Goal: Task Accomplishment & Management: Use online tool/utility

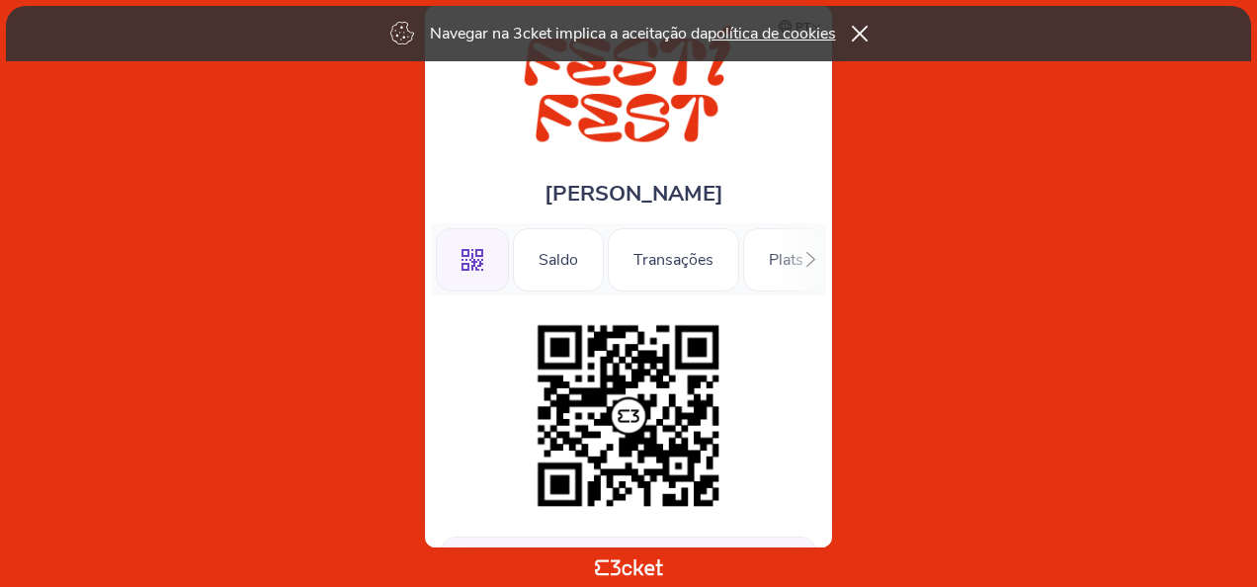
scroll to position [494, 0]
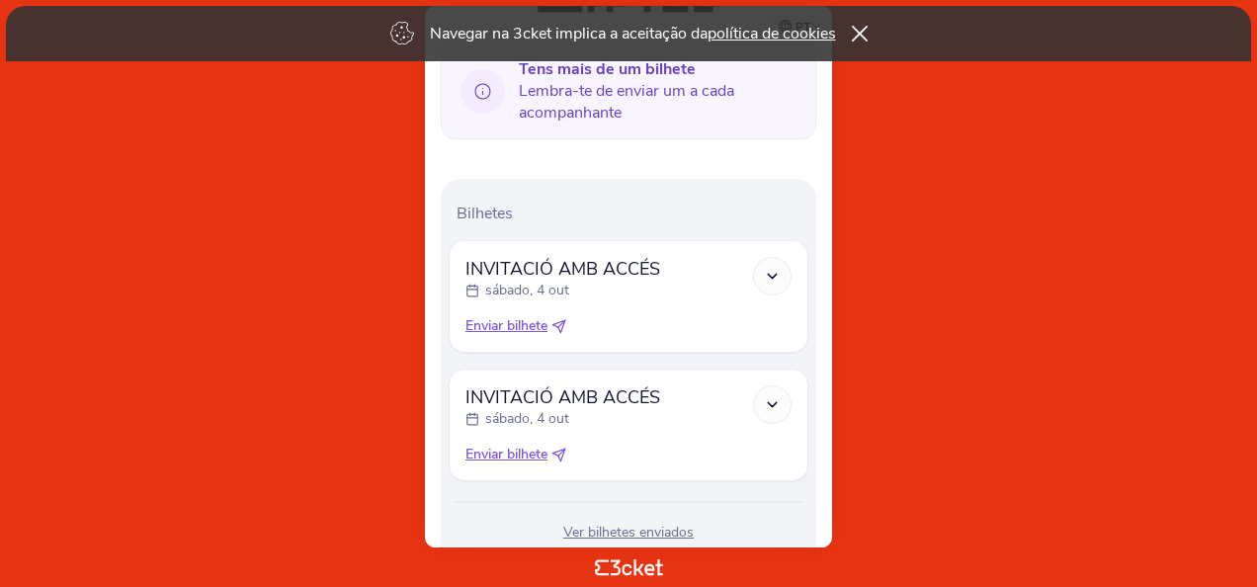
click at [773, 271] on icon at bounding box center [772, 276] width 17 height 17
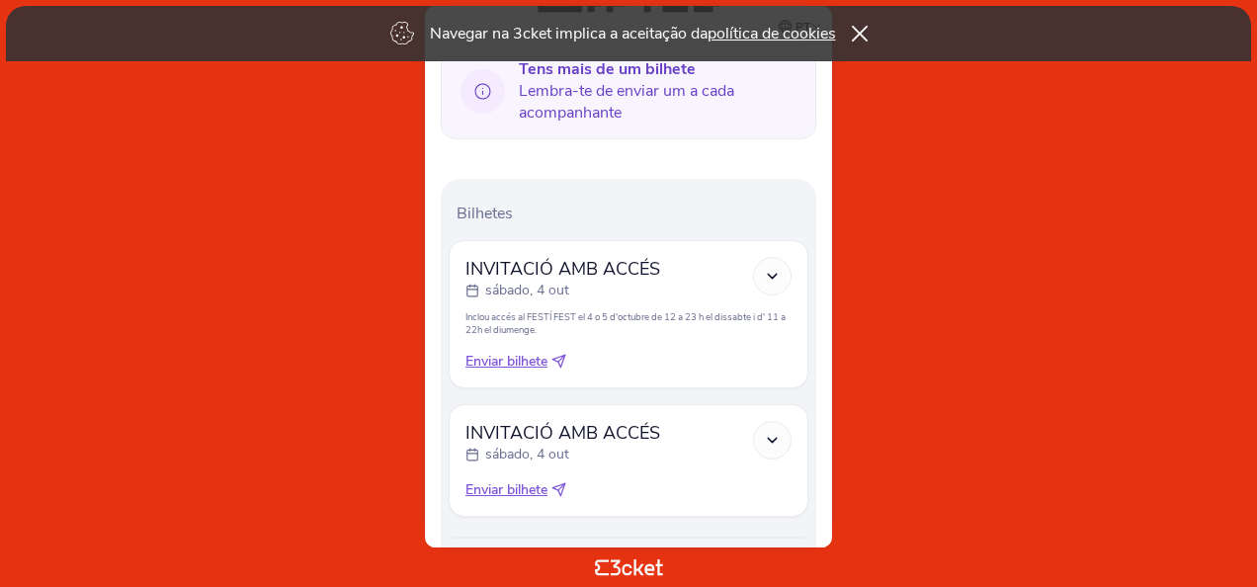
click at [565, 355] on icon at bounding box center [558, 361] width 13 height 13
select select "34"
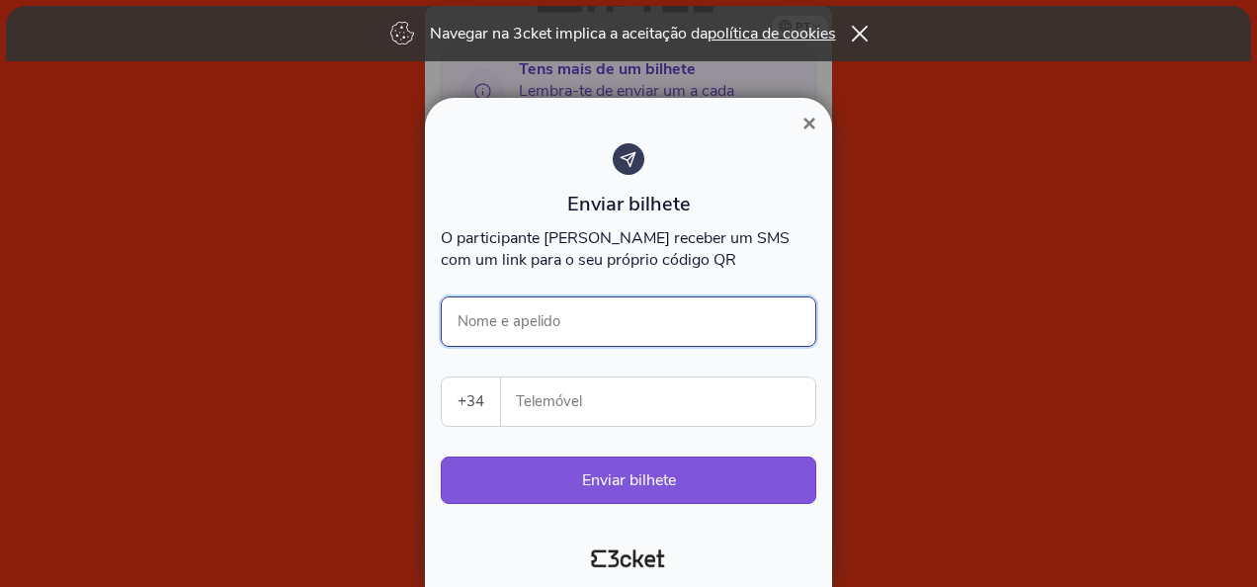
click at [590, 324] on input "Nome e apelido" at bounding box center [629, 321] width 376 height 50
type input "[PERSON_NAME]"
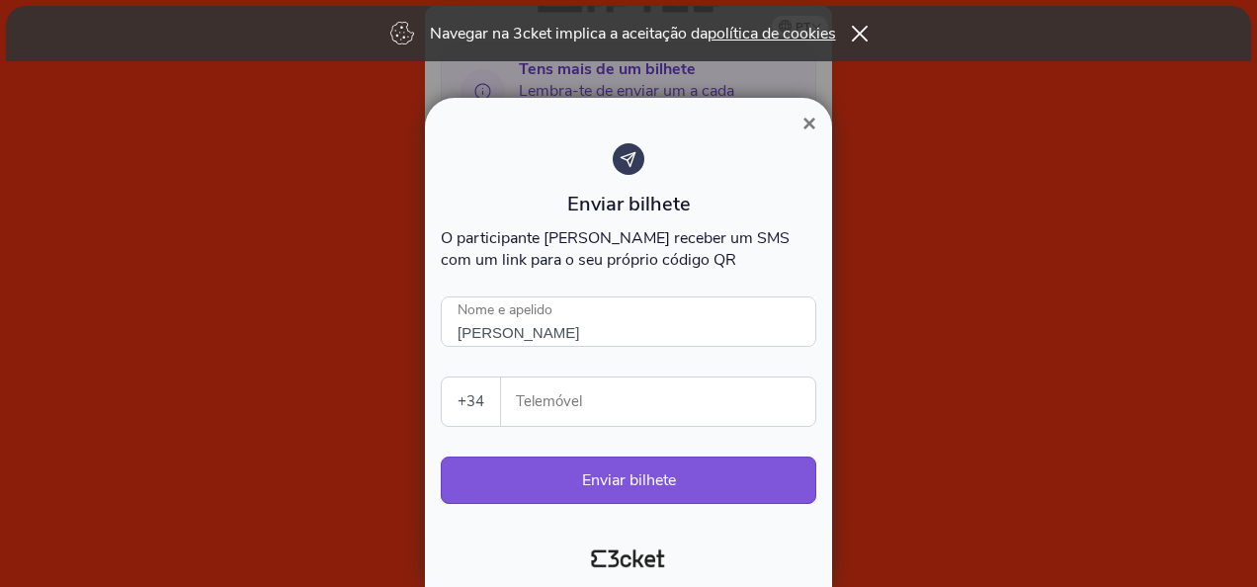
click at [639, 406] on input "Telemóvel" at bounding box center [666, 401] width 298 height 48
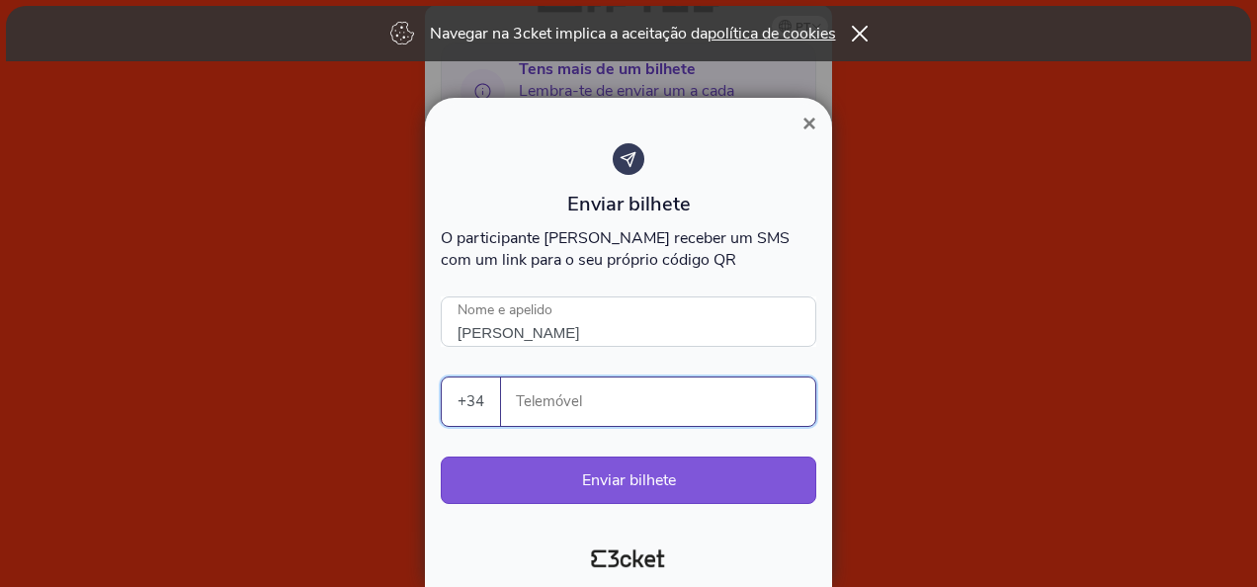
click at [646, 411] on input "Telemóvel" at bounding box center [666, 401] width 298 height 48
type input "652083810"
click at [630, 477] on button "Enviar bilhete" at bounding box center [629, 480] width 376 height 47
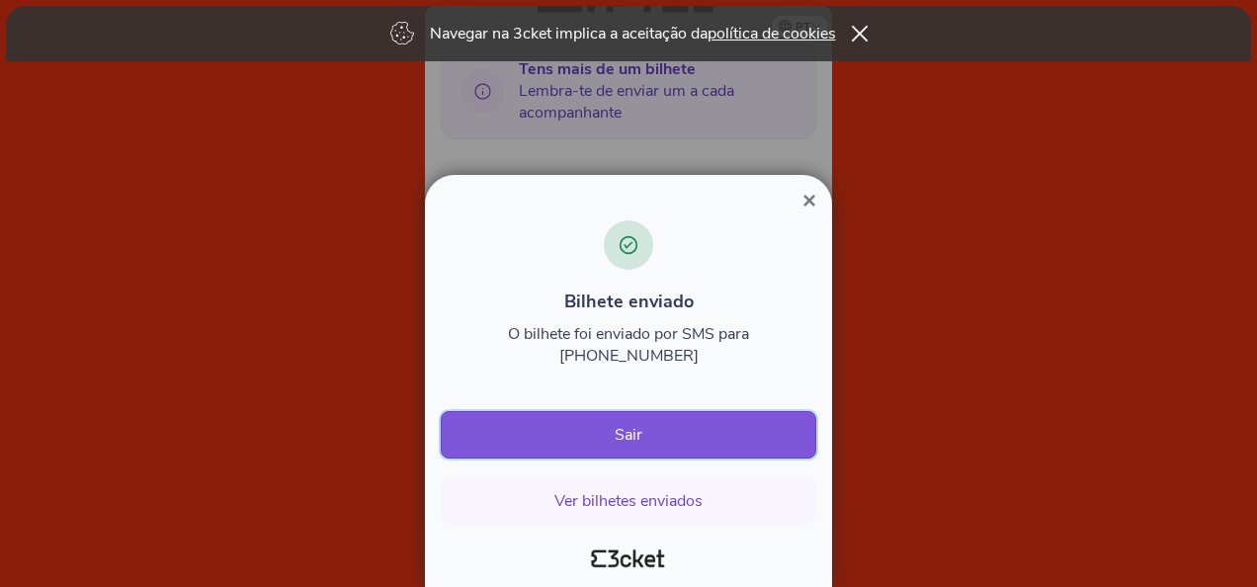
click at [741, 442] on button "Sair" at bounding box center [629, 434] width 376 height 47
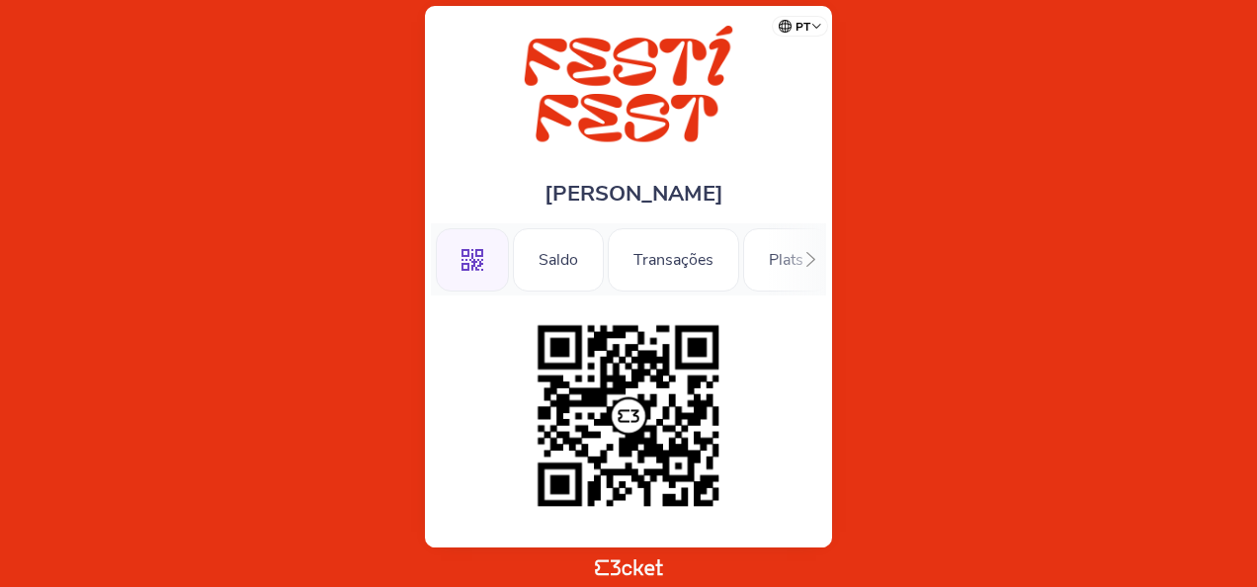
click at [812, 264] on icon at bounding box center [810, 259] width 15 height 15
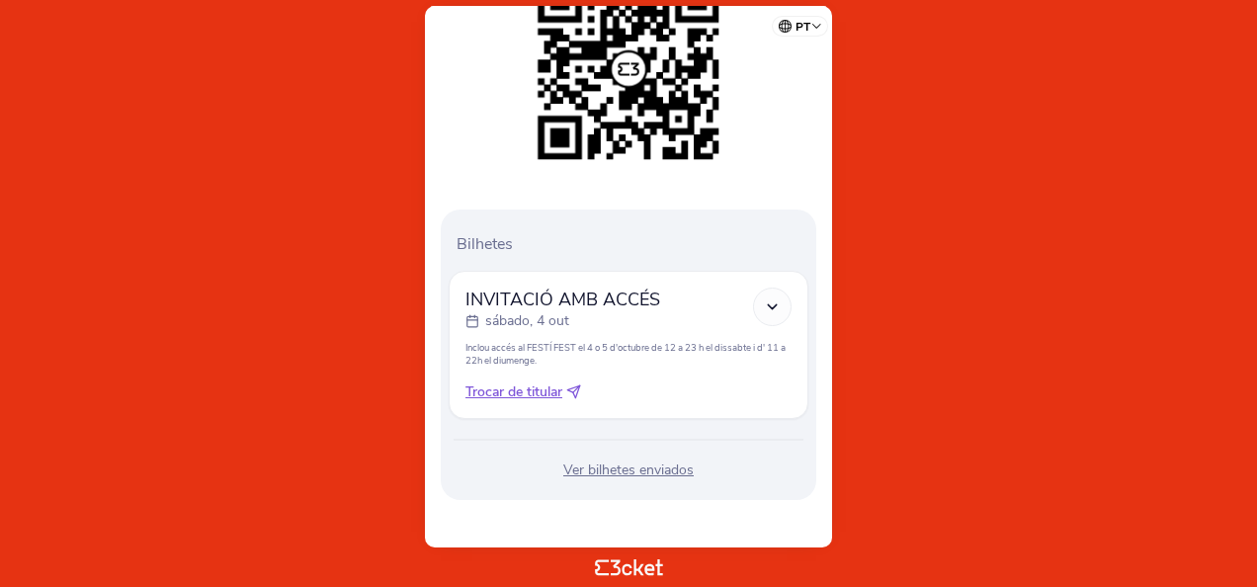
click at [575, 391] on icon at bounding box center [576, 388] width 7 height 7
select select "34"
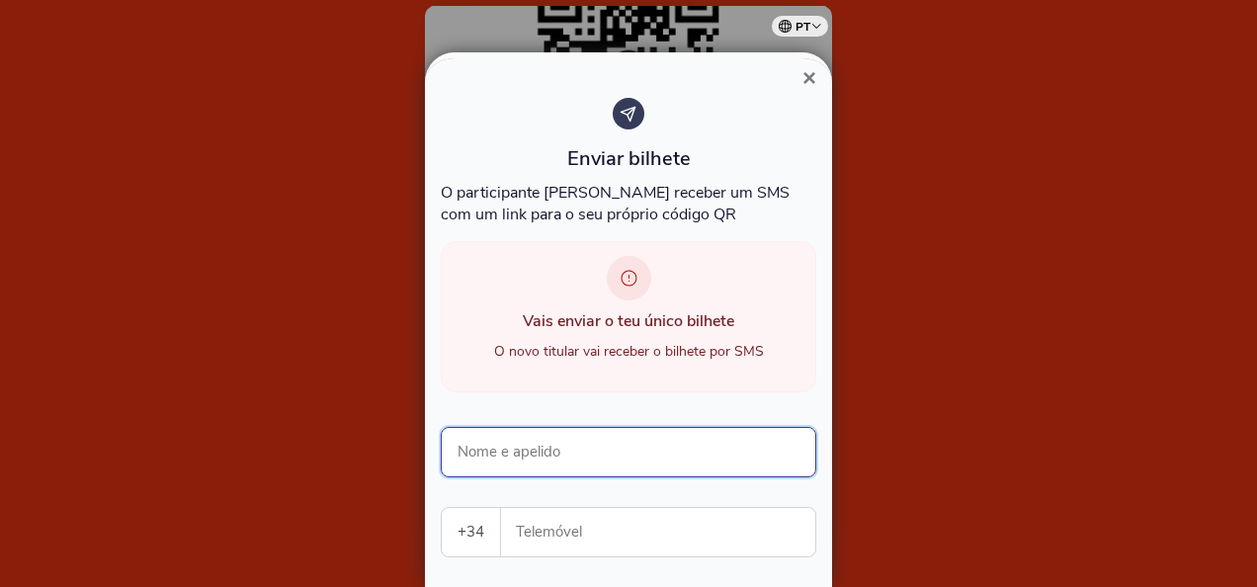
click at [593, 441] on input "Nome e apelido" at bounding box center [629, 452] width 376 height 50
type input "Daniel Viejo"
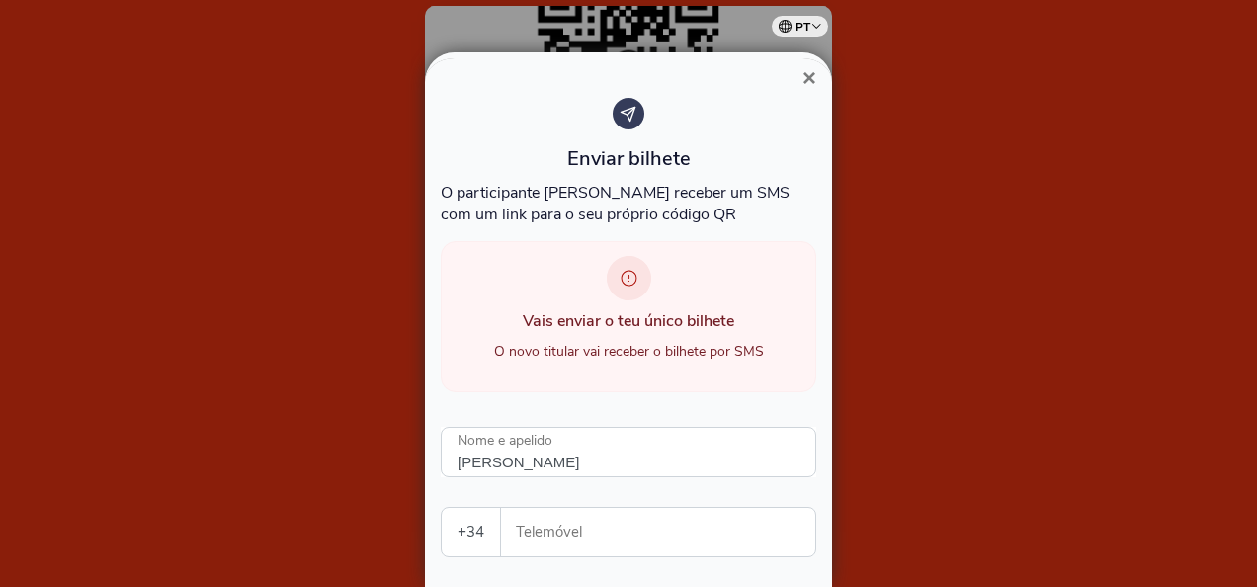
click at [564, 538] on input "Telemóvel" at bounding box center [666, 532] width 298 height 48
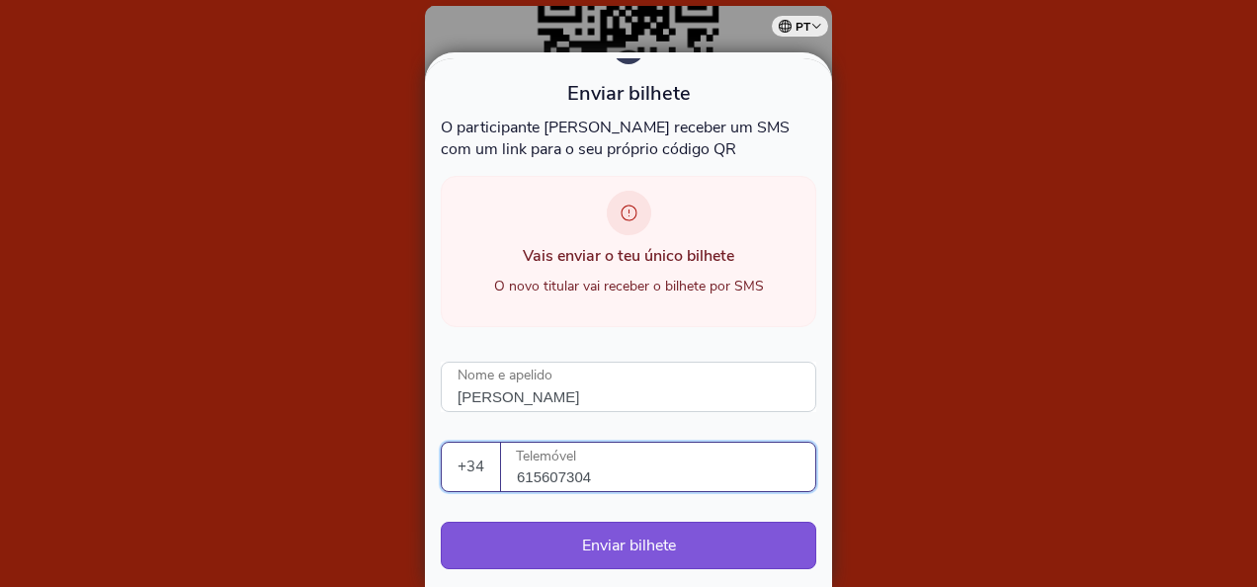
scroll to position [125, 0]
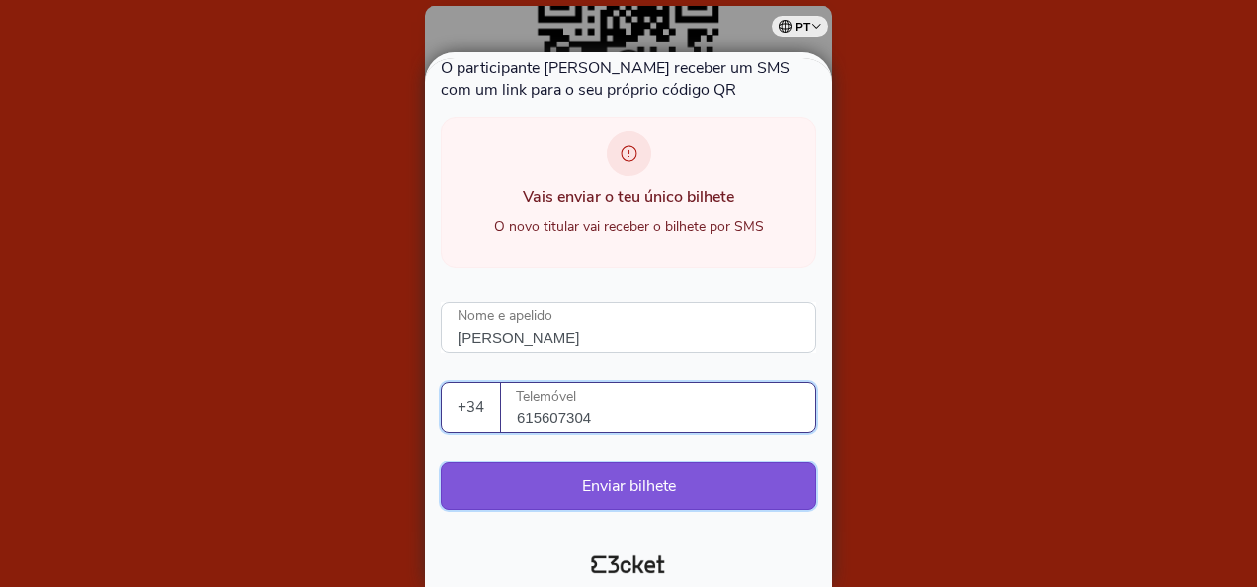
type input "615607304"
click at [701, 476] on button "Enviar bilhete" at bounding box center [629, 485] width 376 height 47
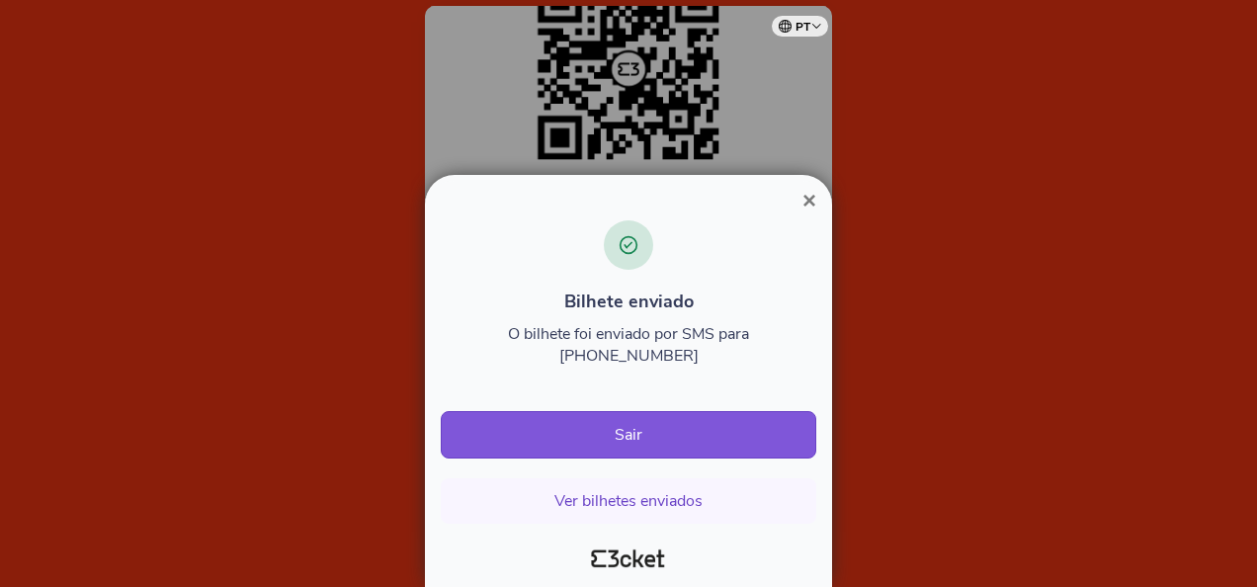
scroll to position [0, 0]
click at [812, 213] on span "×" at bounding box center [809, 200] width 14 height 27
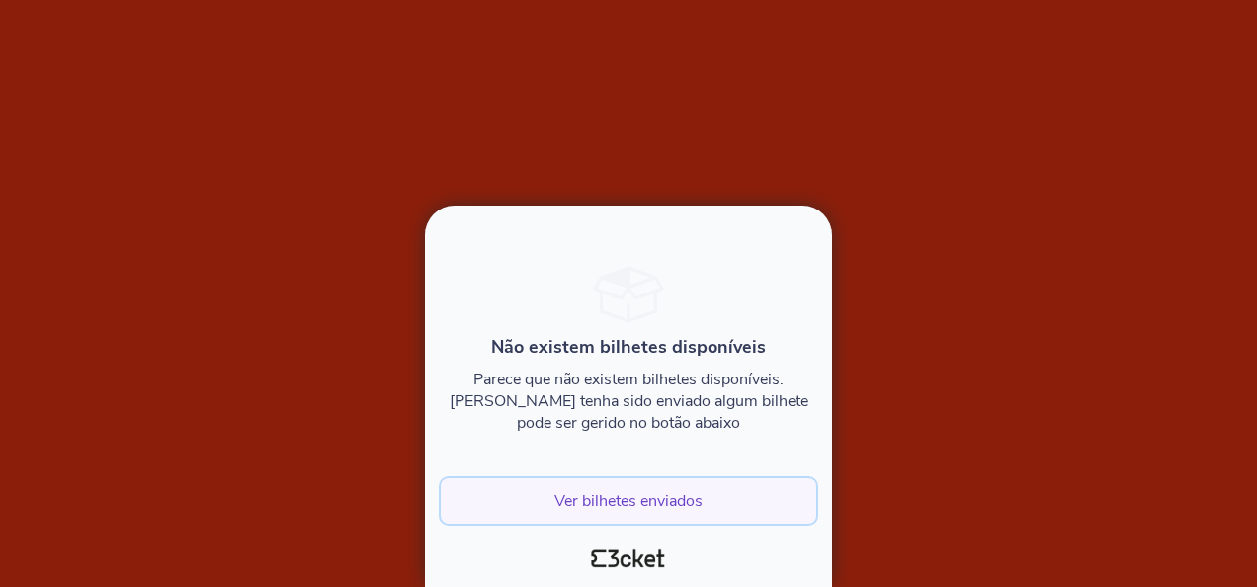
click at [663, 506] on button "Ver bilhetes enviados" at bounding box center [629, 500] width 376 height 45
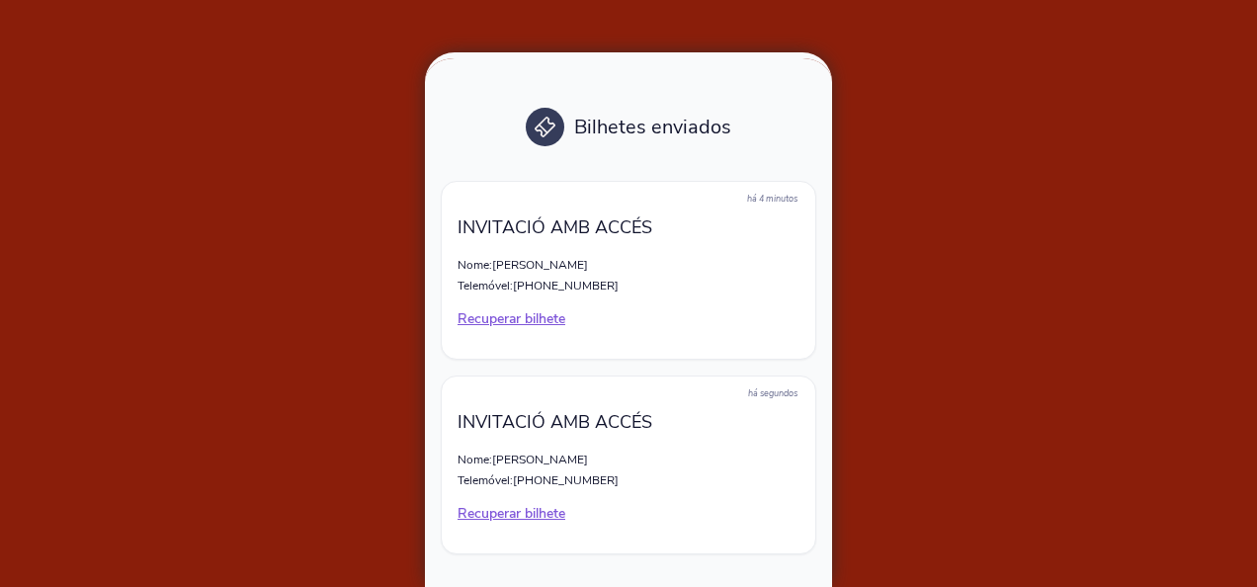
click at [331, 186] on div at bounding box center [628, 293] width 1257 height 587
